Goal: Task Accomplishment & Management: Use online tool/utility

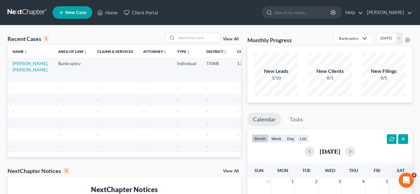
click at [20, 67] on td "[PERSON_NAME], [PERSON_NAME]" at bounding box center [31, 70] width 46 height 24
click at [18, 64] on link "[PERSON_NAME], [PERSON_NAME]" at bounding box center [31, 67] width 36 height 12
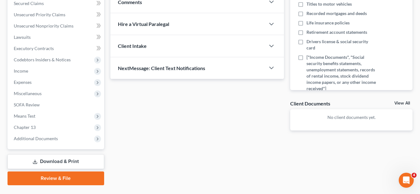
scroll to position [137, 0]
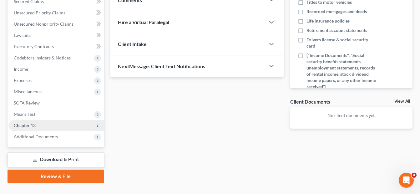
click at [22, 126] on span "Chapter 13" at bounding box center [25, 125] width 22 height 5
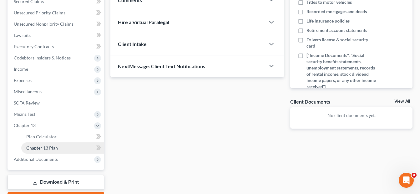
click at [50, 149] on span "Chapter 13 Plan" at bounding box center [42, 147] width 32 height 5
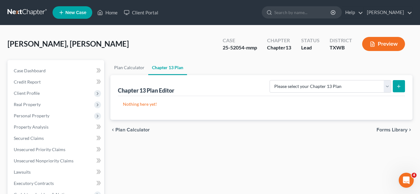
click at [392, 129] on span "Forms Library" at bounding box center [392, 129] width 31 height 5
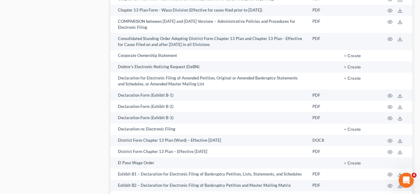
scroll to position [383, 0]
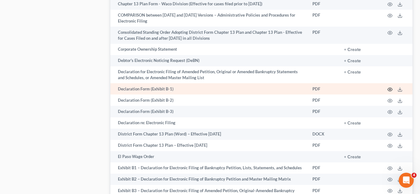
click at [390, 91] on icon "button" at bounding box center [390, 89] width 5 height 3
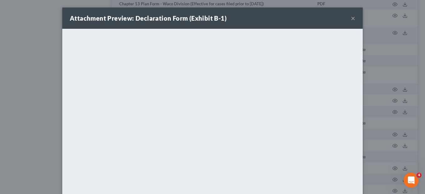
click at [351, 20] on button "×" at bounding box center [353, 18] width 4 height 8
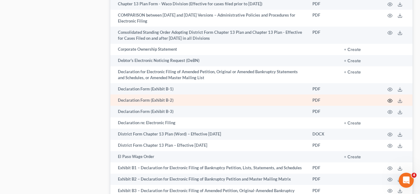
click at [391, 103] on icon "button" at bounding box center [390, 100] width 5 height 5
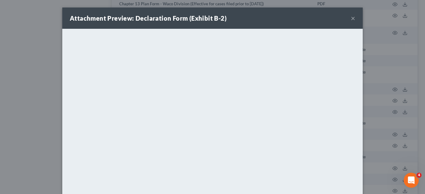
click at [351, 17] on button "×" at bounding box center [353, 18] width 4 height 8
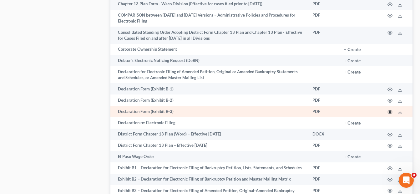
click at [390, 113] on circle "button" at bounding box center [390, 111] width 1 height 1
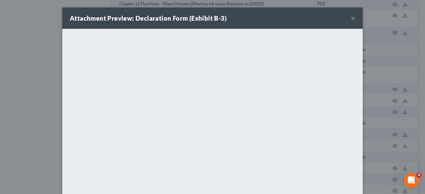
click at [351, 19] on button "×" at bounding box center [353, 18] width 4 height 8
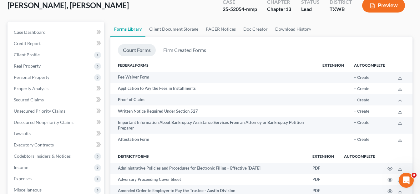
scroll to position [47, 0]
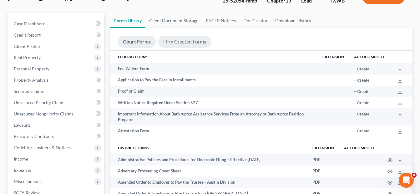
click at [178, 45] on link "Firm Created Forms" at bounding box center [184, 42] width 53 height 12
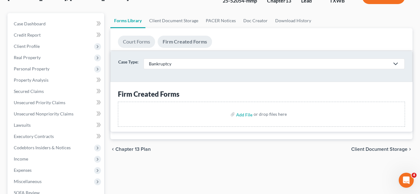
click at [140, 42] on link "Court Forms" at bounding box center [136, 42] width 37 height 12
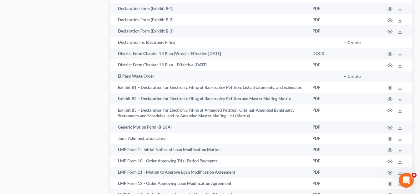
scroll to position [470, 0]
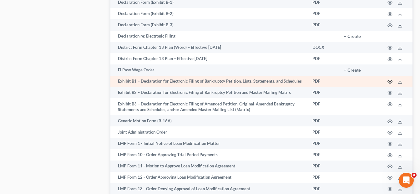
click at [391, 84] on icon "button" at bounding box center [390, 81] width 5 height 5
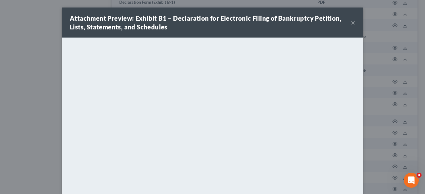
click at [351, 23] on button "×" at bounding box center [353, 23] width 4 height 8
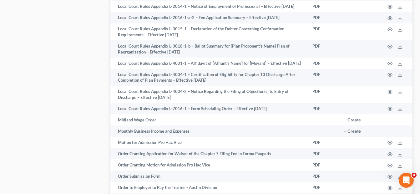
scroll to position [763, 0]
